Goal: Information Seeking & Learning: Understand process/instructions

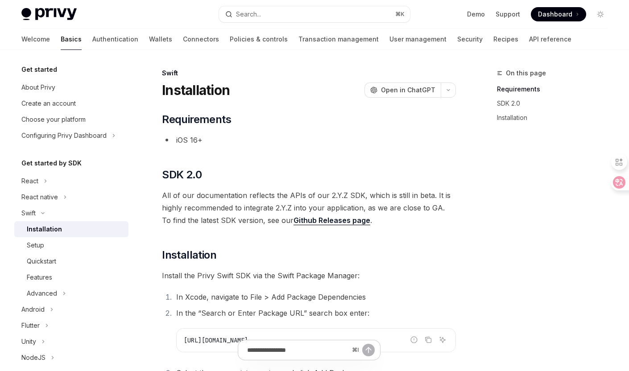
click at [131, 173] on div "Get started About Privy Create an account Choose your platform Configuring Priv…" at bounding box center [78, 210] width 128 height 321
click at [70, 194] on button "React native" at bounding box center [71, 197] width 114 height 16
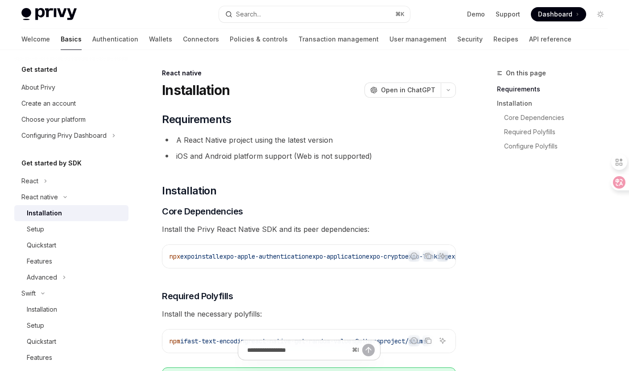
click at [73, 212] on div "Installation" at bounding box center [75, 213] width 96 height 11
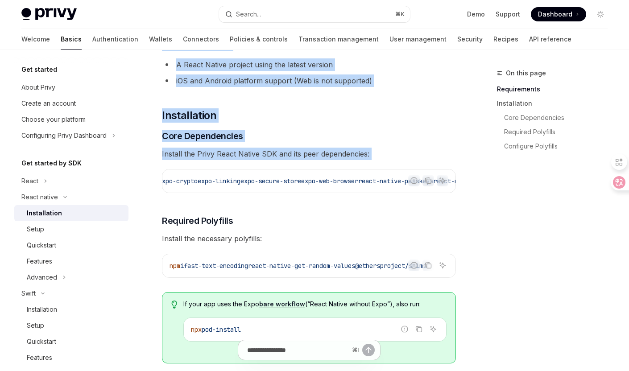
scroll to position [0, 522]
drag, startPoint x: 234, startPoint y: 182, endPoint x: 454, endPoint y: 185, distance: 219.8
click at [454, 185] on code "npx expo install expo-apple-authentication expo-application expo-crypto expo-li…" at bounding box center [92, 181] width 728 height 11
copy span "expo-apple-authentication expo-application expo-crypto expo-linking expo-secure…"
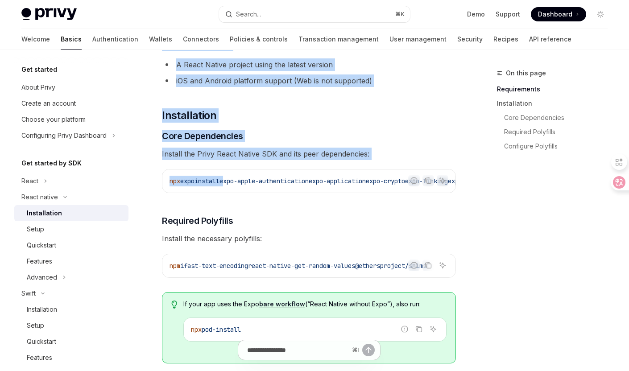
drag, startPoint x: 192, startPoint y: 269, endPoint x: 435, endPoint y: 265, distance: 243.0
click at [435, 265] on code "npm i fast-text-encoding react-native-get-random-values @ethersproject/shims" at bounding box center [308, 265] width 279 height 11
copy span "fast-text-encoding react-native-get-random-values @ethersproject/shims"
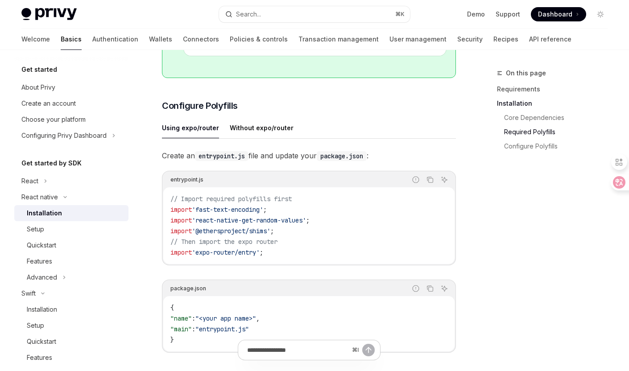
scroll to position [365, 0]
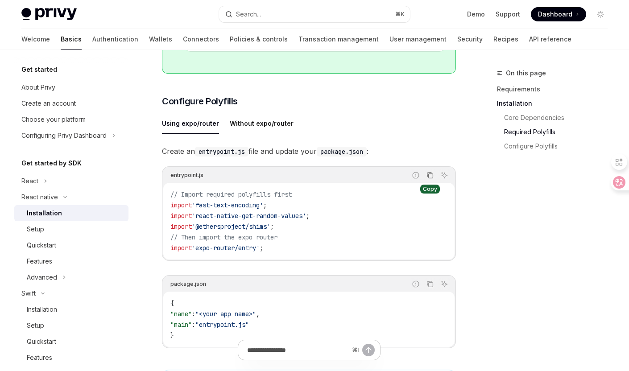
click at [430, 179] on icon "Copy the contents from the code block" at bounding box center [429, 175] width 7 height 7
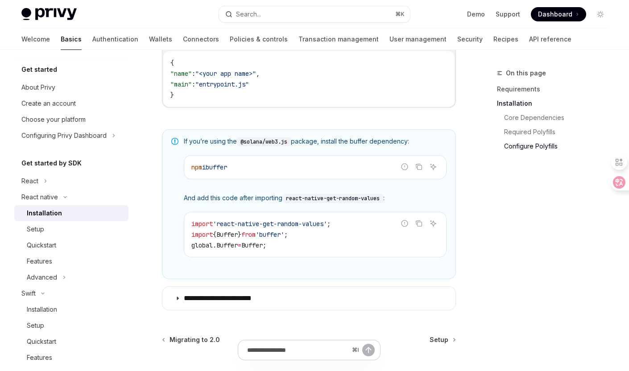
scroll to position [620, 0]
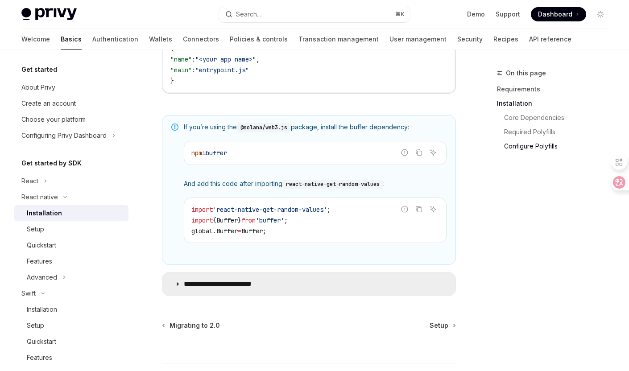
click at [184, 288] on p "**********" at bounding box center [227, 284] width 86 height 9
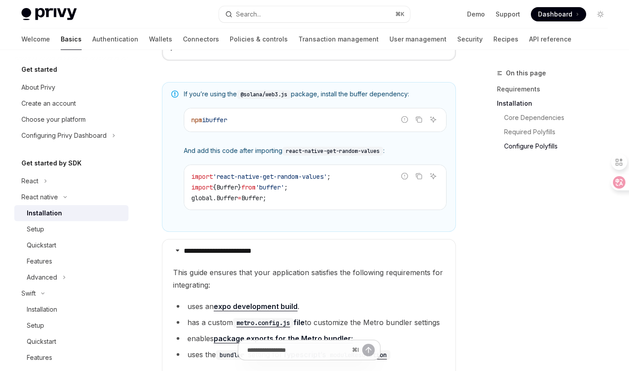
scroll to position [665, 0]
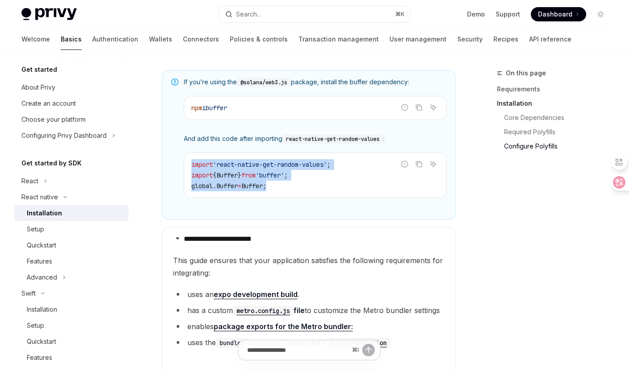
drag, startPoint x: 193, startPoint y: 170, endPoint x: 300, endPoint y: 187, distance: 109.3
click at [300, 187] on code "import 'react-native-get-random-values' ; import { Buffer } from 'buffer' ; glo…" at bounding box center [314, 175] width 247 height 32
copy code "import 'react-native-get-random-values' ; import { Buffer } from 'buffer' ; glo…"
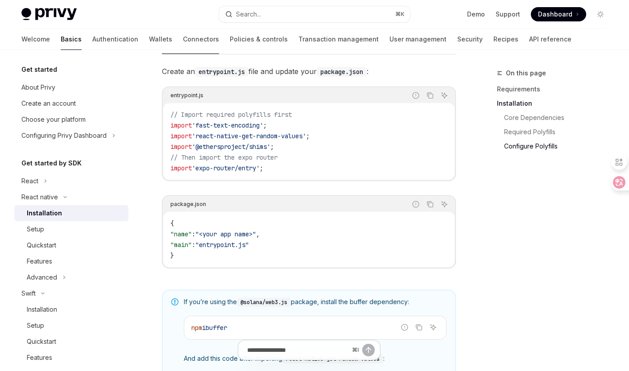
scroll to position [444, 0]
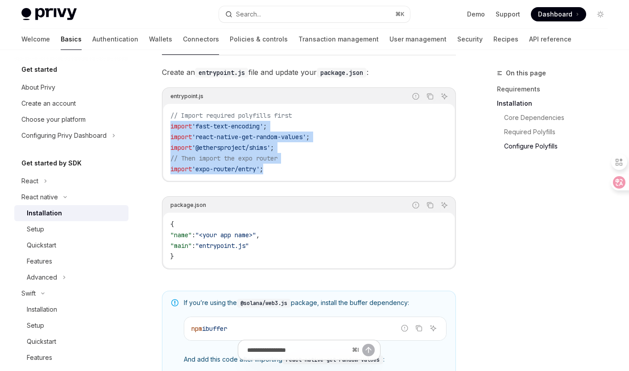
drag, startPoint x: 278, startPoint y: 176, endPoint x: 168, endPoint y: 134, distance: 117.8
click at [168, 134] on div "// Import required polyfills first import 'fast-text-encoding' ; import 'react-…" at bounding box center [308, 142] width 291 height 77
copy code "import 'fast-text-encoding' ; import 'react-native-get-random-values' ; import …"
click at [196, 130] on span "'fast-text-encoding'" at bounding box center [227, 126] width 71 height 8
drag, startPoint x: 286, startPoint y: 159, endPoint x: 162, endPoint y: 133, distance: 127.0
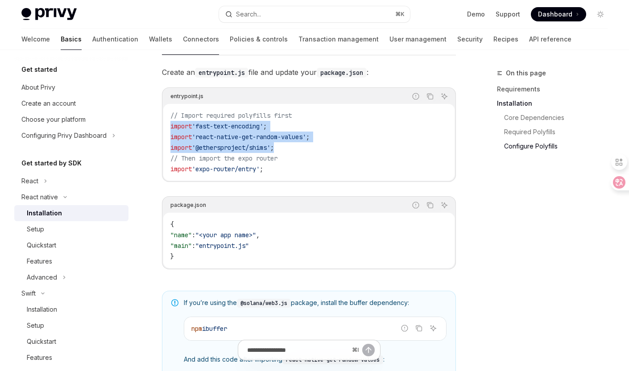
click at [162, 133] on div "entrypoint.js Report incorrect code Copy Ask AI // Import required polyfills fi…" at bounding box center [309, 134] width 294 height 95
copy code "import 'fast-text-encoding' ; import 'react-native-get-random-values' ; import …"
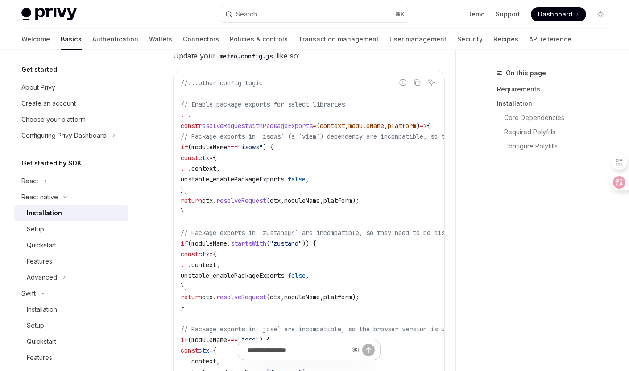
scroll to position [1058, 0]
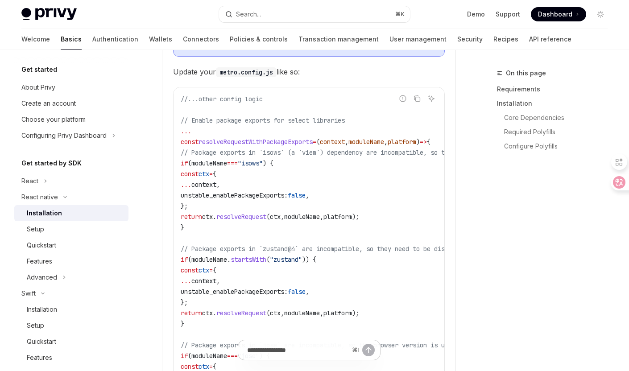
drag, startPoint x: 181, startPoint y: 161, endPoint x: 207, endPoint y: 246, distance: 89.0
click at [208, 247] on code "//...other config logic // Enable package exports for select libraries ... cons…" at bounding box center [364, 356] width 367 height 524
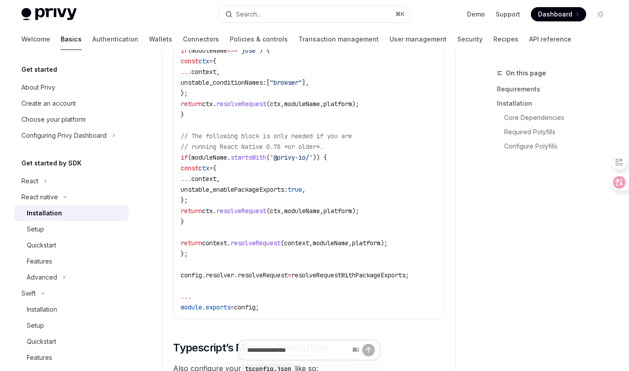
scroll to position [1365, 0]
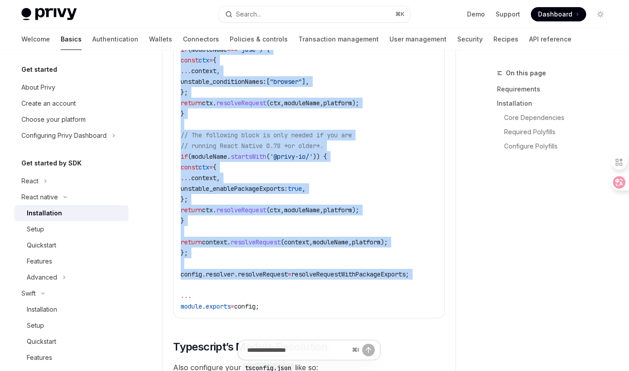
click at [218, 302] on code "//...other config logic // Enable package exports for select libraries ... cons…" at bounding box center [364, 49] width 367 height 524
copy code "const resolveRequestWithPackageExports = ( context , moduleName , platform ) =>…"
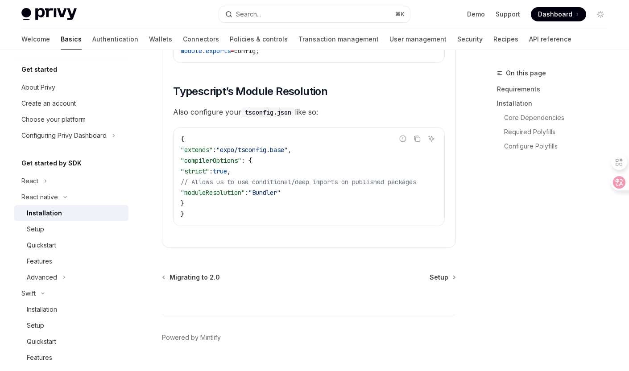
scroll to position [1622, 0]
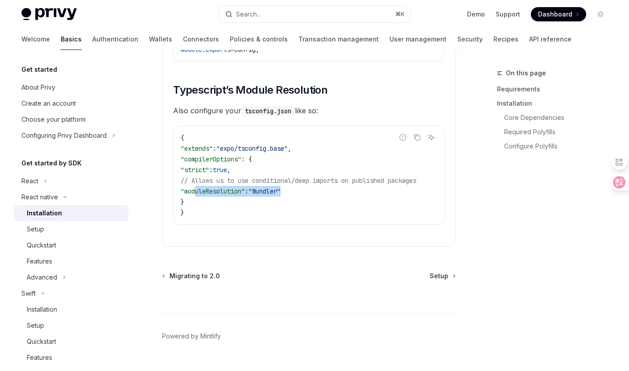
drag, startPoint x: 195, startPoint y: 211, endPoint x: 337, endPoint y: 214, distance: 141.8
click at [337, 214] on code "{ "extends" : "expo/tsconfig.base" , "compilerOptions" : { "strict" : true , //…" at bounding box center [309, 175] width 257 height 86
copy span ""moduleResolution" : "Bundler""
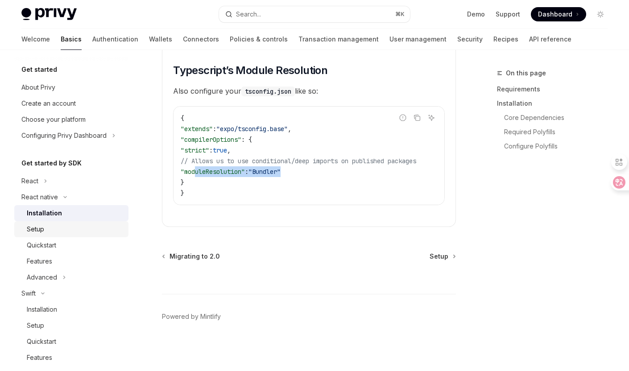
click at [49, 234] on div "Setup" at bounding box center [75, 229] width 96 height 11
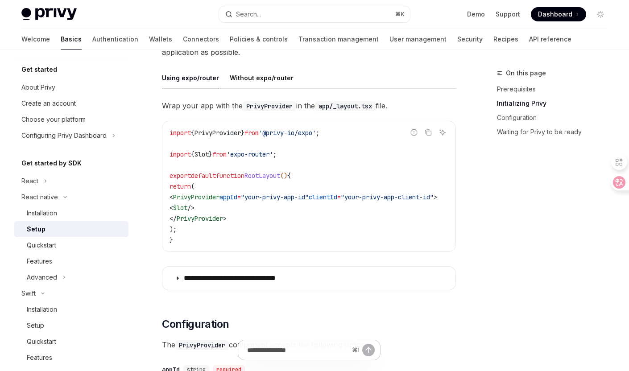
scroll to position [246, 0]
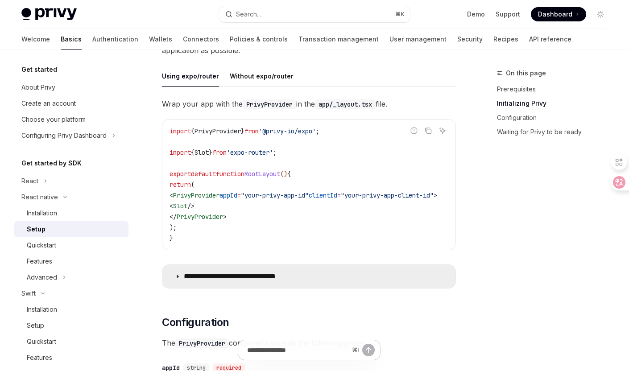
click at [184, 276] on p "**********" at bounding box center [244, 276] width 120 height 9
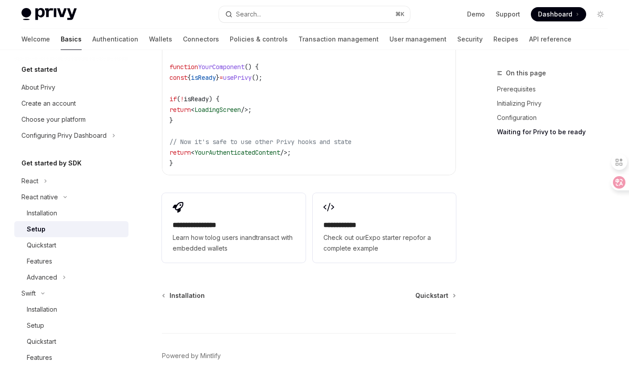
scroll to position [1399, 0]
click at [92, 252] on link "Quickstart" at bounding box center [71, 245] width 114 height 16
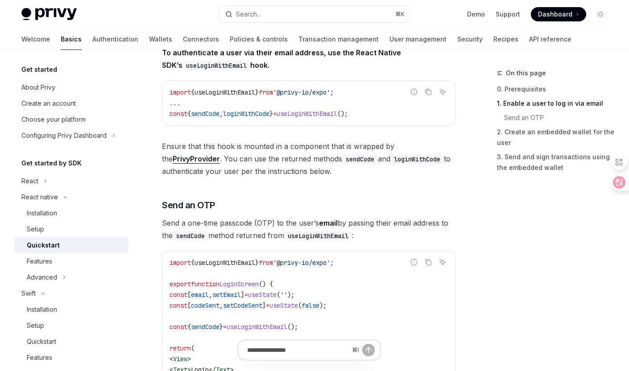
scroll to position [248, 0]
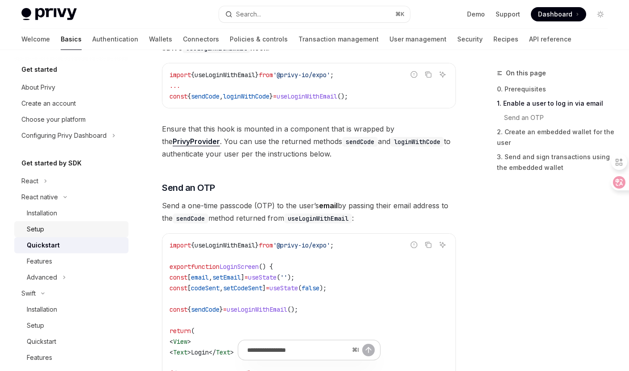
click at [103, 234] on div "Setup" at bounding box center [75, 229] width 96 height 11
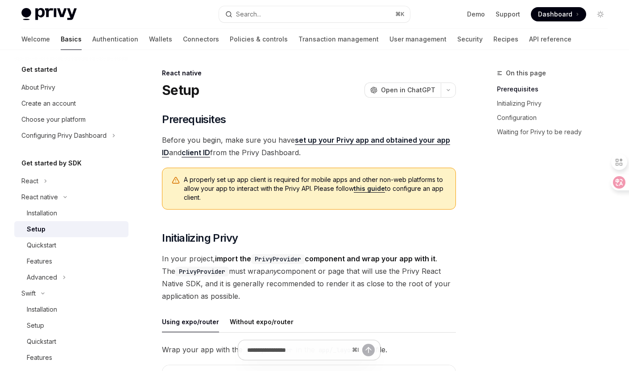
click at [103, 231] on div "Setup" at bounding box center [75, 229] width 96 height 11
type textarea "*"
